Goal: Entertainment & Leisure: Consume media (video, audio)

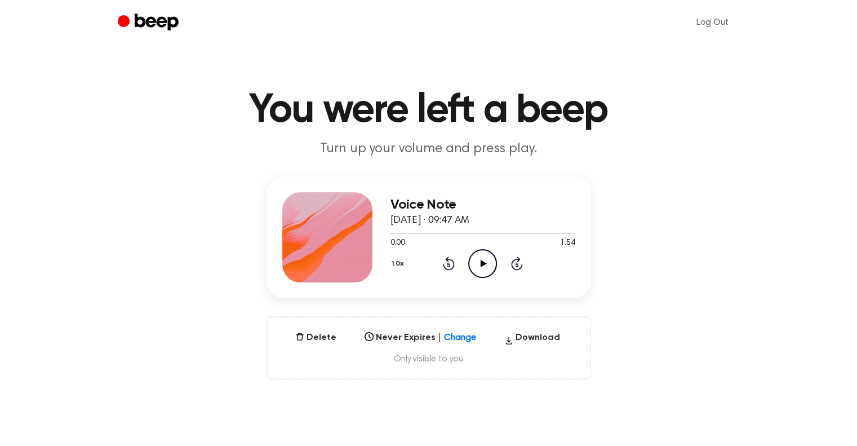
click at [482, 262] on icon at bounding box center [484, 263] width 6 height 7
click at [481, 261] on icon at bounding box center [482, 263] width 5 height 7
click at [484, 271] on icon "Play Audio" at bounding box center [482, 263] width 29 height 29
drag, startPoint x: 482, startPoint y: 261, endPoint x: 577, endPoint y: 75, distance: 209.0
click at [481, 260] on icon "Pause Audio" at bounding box center [482, 263] width 29 height 29
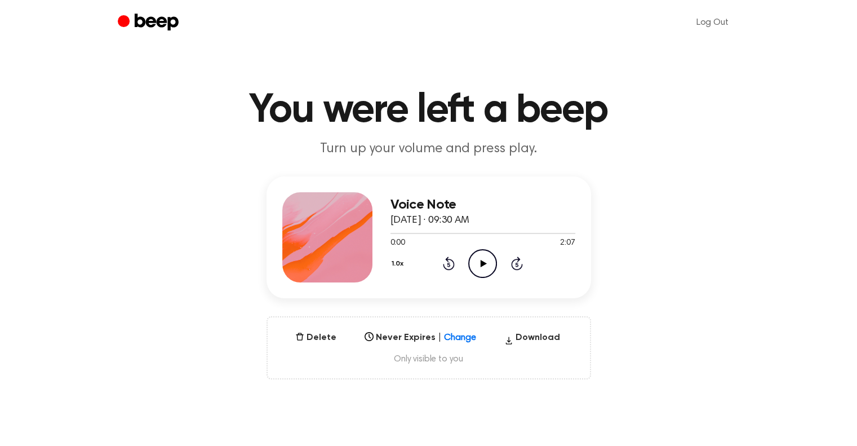
click at [480, 262] on icon "Play Audio" at bounding box center [482, 263] width 29 height 29
click at [487, 266] on icon "Play Audio" at bounding box center [482, 263] width 29 height 29
click at [483, 262] on icon at bounding box center [484, 263] width 6 height 7
click at [483, 261] on icon at bounding box center [484, 263] width 6 height 7
click at [479, 264] on icon "Play Audio" at bounding box center [482, 263] width 29 height 29
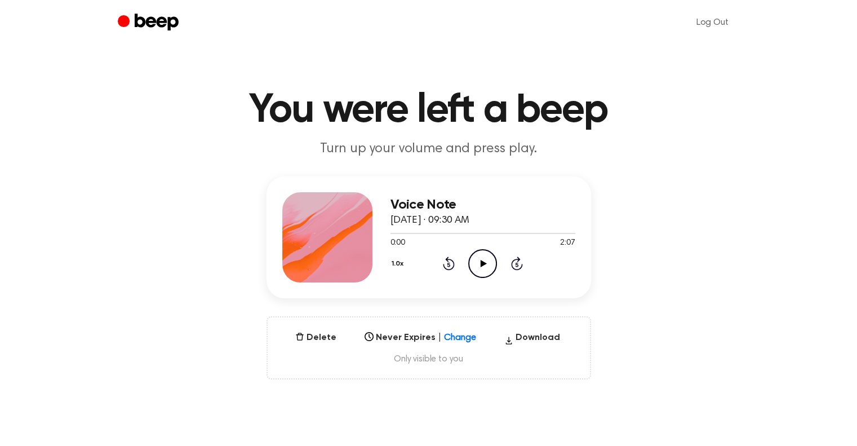
click at [485, 267] on icon "Play Audio" at bounding box center [482, 263] width 29 height 29
click at [487, 262] on icon "Play Audio" at bounding box center [482, 263] width 29 height 29
click at [481, 262] on icon at bounding box center [484, 263] width 6 height 7
click at [480, 270] on icon "Play Audio" at bounding box center [482, 263] width 29 height 29
click at [484, 268] on icon "Play Audio" at bounding box center [482, 263] width 29 height 29
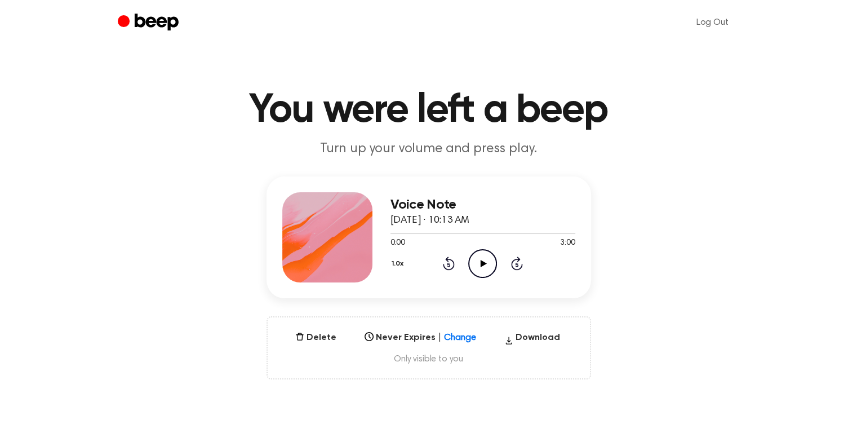
click at [482, 264] on icon at bounding box center [484, 263] width 6 height 7
click at [487, 260] on icon "Play Audio" at bounding box center [482, 263] width 29 height 29
click at [488, 270] on icon "Play Audio" at bounding box center [482, 263] width 29 height 29
click at [484, 263] on icon at bounding box center [484, 263] width 6 height 7
click at [485, 262] on icon "Play Audio" at bounding box center [482, 263] width 29 height 29
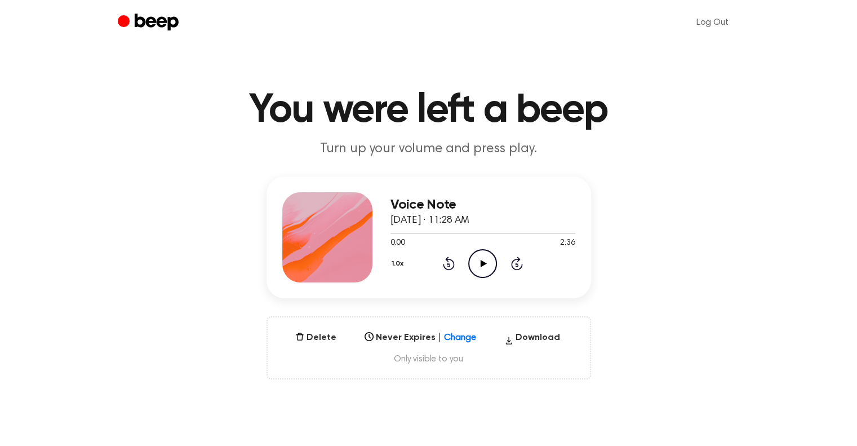
click at [486, 261] on icon "Play Audio" at bounding box center [482, 263] width 29 height 29
click at [481, 260] on icon at bounding box center [484, 263] width 6 height 7
click at [487, 260] on icon "Play Audio" at bounding box center [482, 263] width 29 height 29
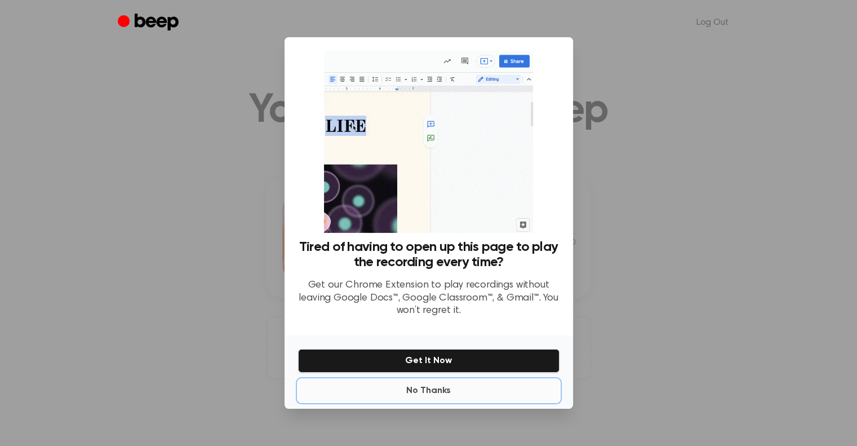
click at [421, 391] on button "No Thanks" at bounding box center [429, 390] width 262 height 23
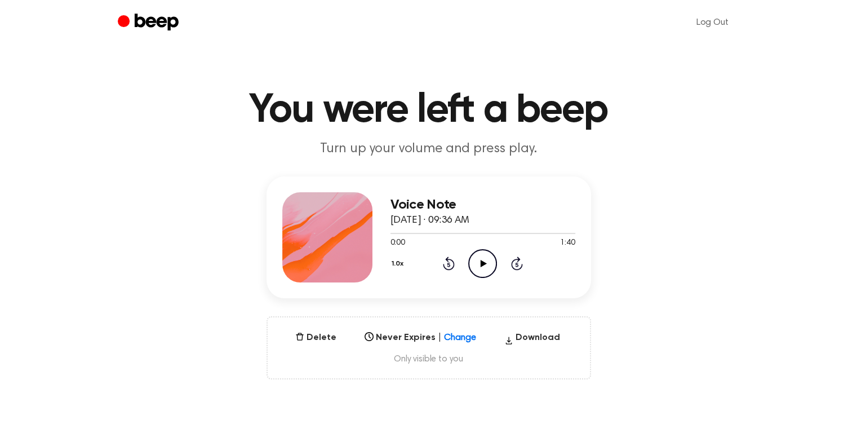
click at [478, 262] on icon "Play Audio" at bounding box center [482, 263] width 29 height 29
click at [481, 264] on icon at bounding box center [484, 263] width 6 height 7
click at [490, 266] on icon "Play Audio" at bounding box center [482, 263] width 29 height 29
click at [480, 262] on icon "Play Audio" at bounding box center [482, 263] width 29 height 29
click at [483, 267] on icon "Pause Audio" at bounding box center [482, 263] width 29 height 29
